Goal: Navigation & Orientation: Understand site structure

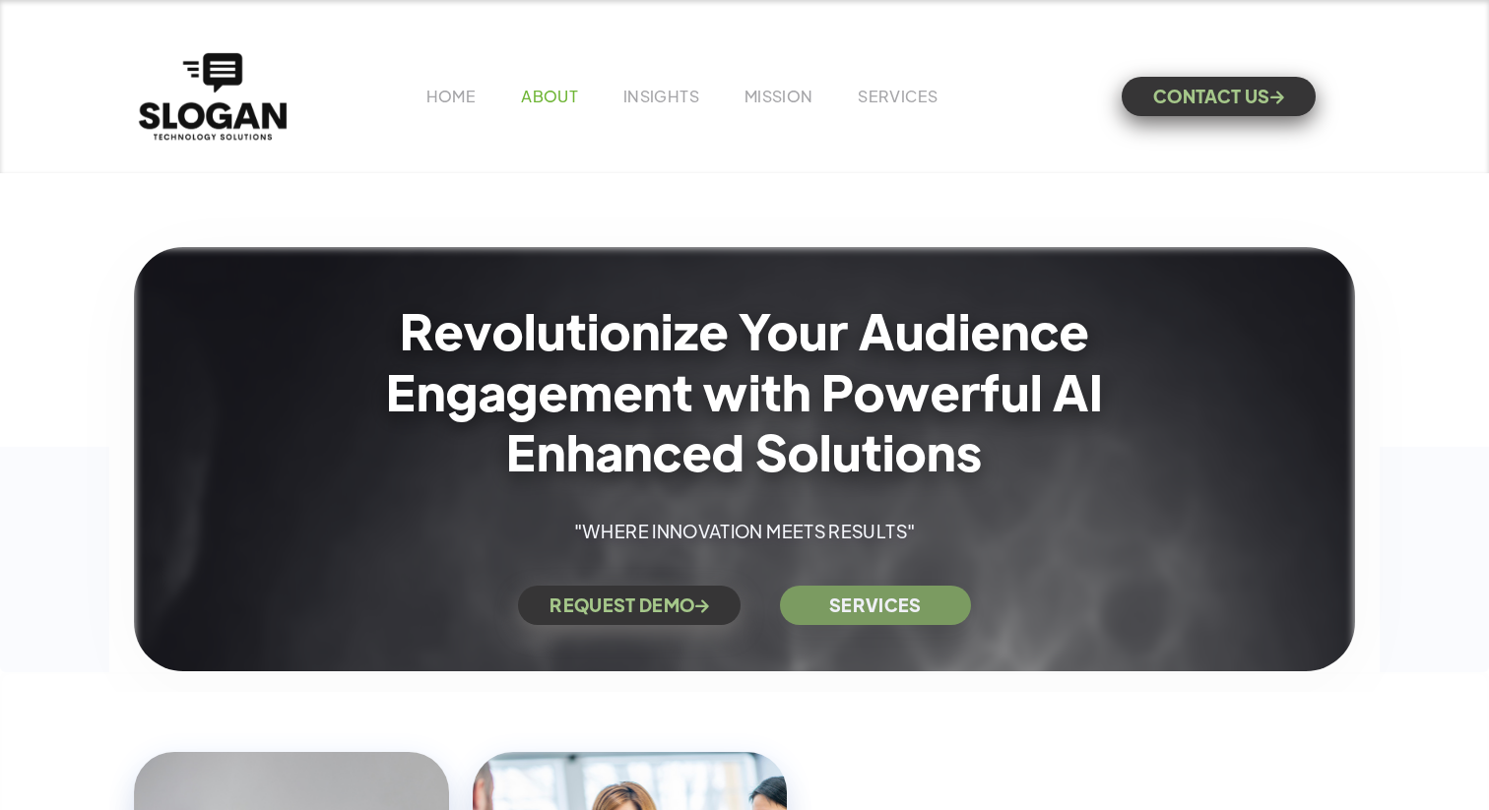
click at [547, 89] on link "ABOUT" at bounding box center [549, 96] width 57 height 21
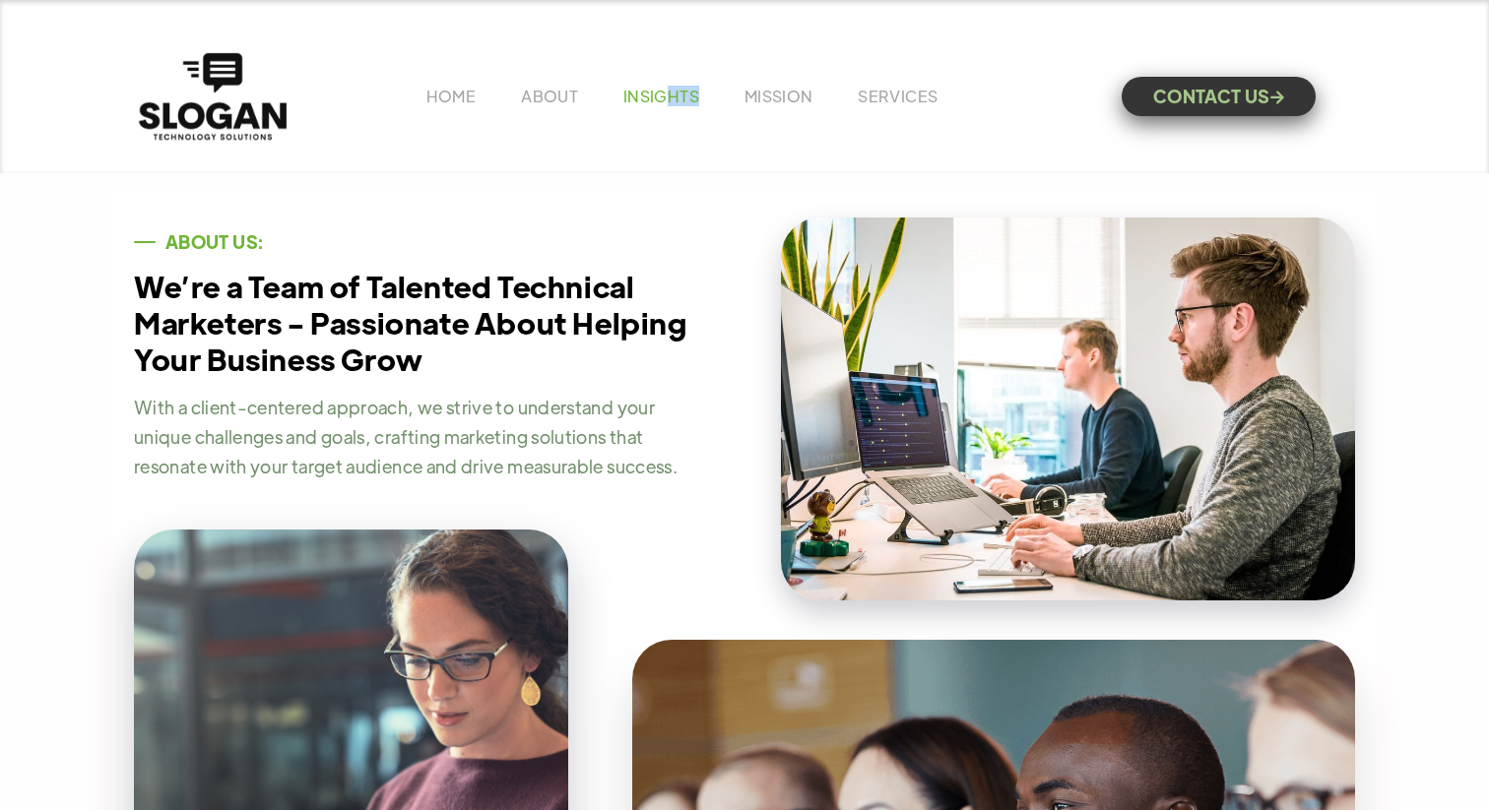
drag, startPoint x: 668, startPoint y: 117, endPoint x: 665, endPoint y: 97, distance: 19.9
click at [665, 97] on div "HOME ABOUT INSIGHTS MISSION Menu Home V1 Home V2 Home V3 About Team Team Single…" at bounding box center [744, 96] width 1221 height 96
click at [665, 97] on link "INSIGHTS" at bounding box center [661, 96] width 76 height 21
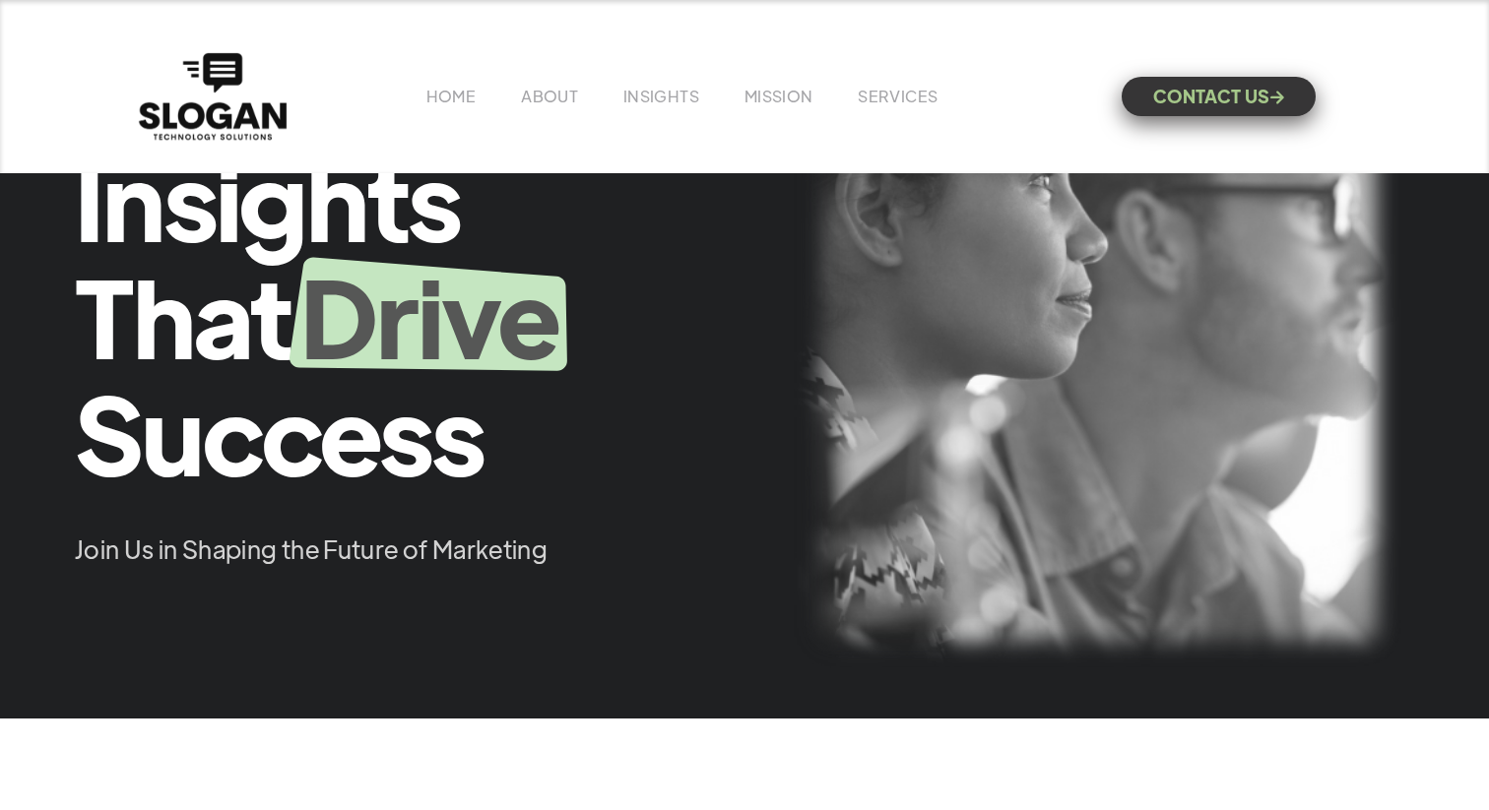
scroll to position [181, 0]
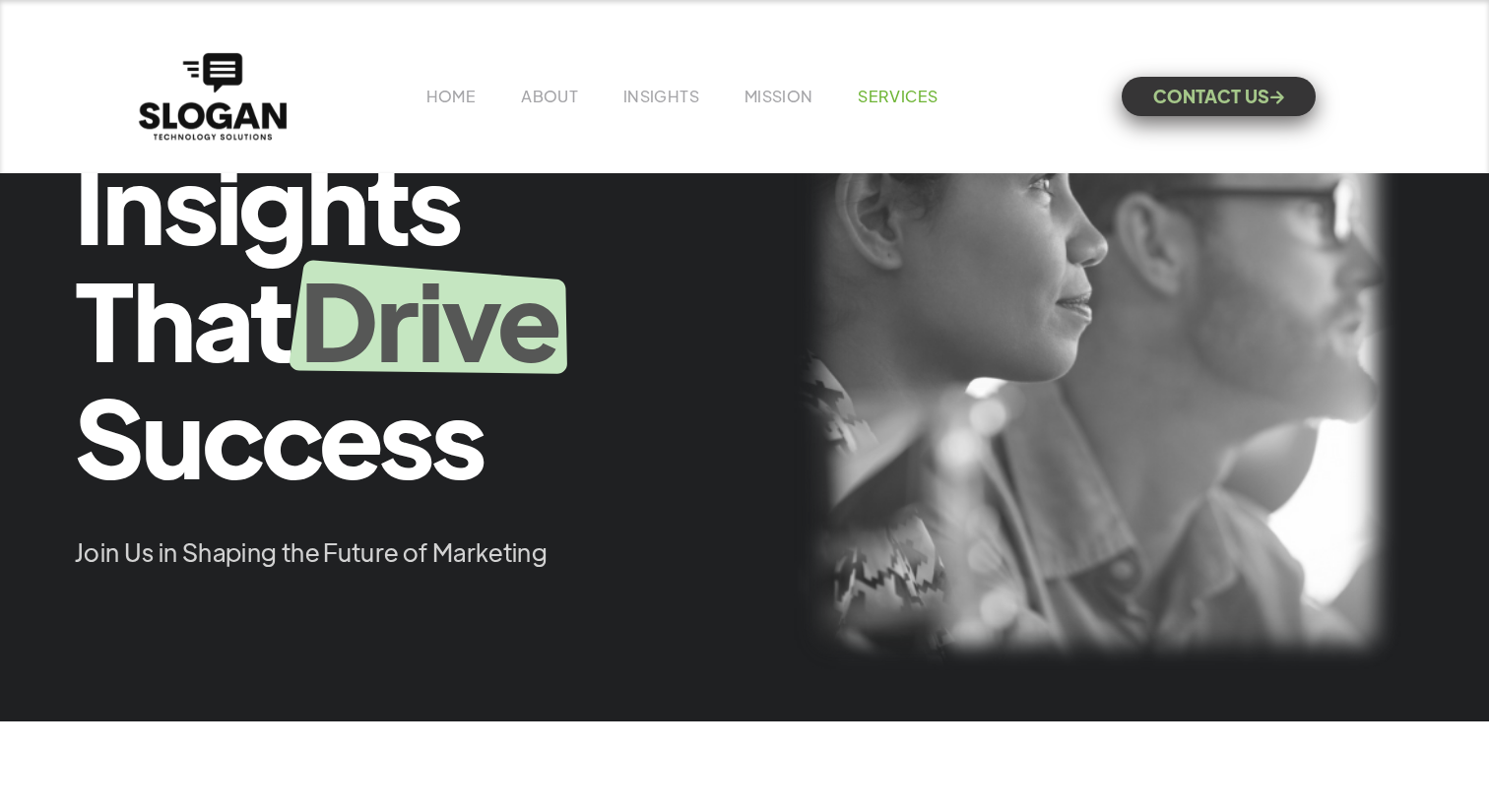
click at [915, 103] on link "SERVICES" at bounding box center [898, 96] width 80 height 21
